Goal: Information Seeking & Learning: Learn about a topic

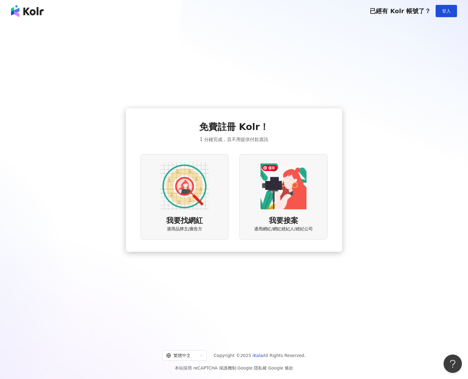
click at [263, 195] on img at bounding box center [283, 186] width 49 height 49
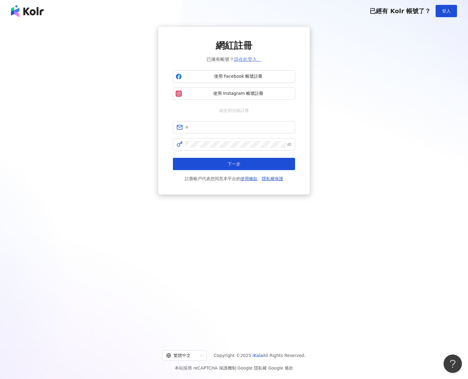
click at [246, 60] on link "請在此登入。" at bounding box center [247, 59] width 27 height 5
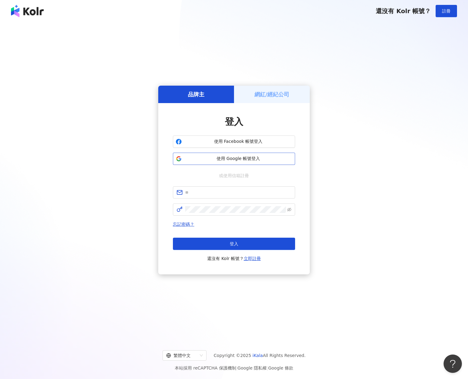
click at [236, 156] on span "使用 Google 帳號登入" at bounding box center [238, 158] width 108 height 6
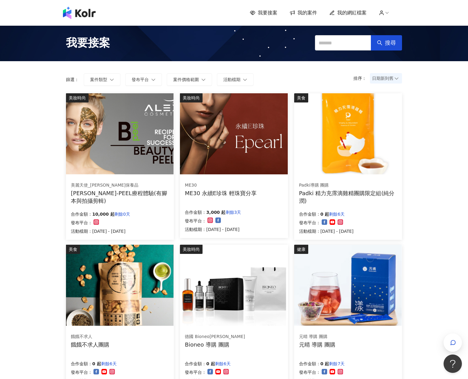
click at [359, 13] on span "我的網紅檔案" at bounding box center [351, 12] width 29 height 7
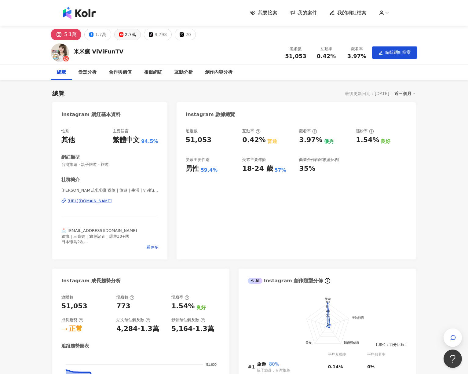
click at [128, 36] on div "2.7萬" at bounding box center [130, 34] width 11 height 9
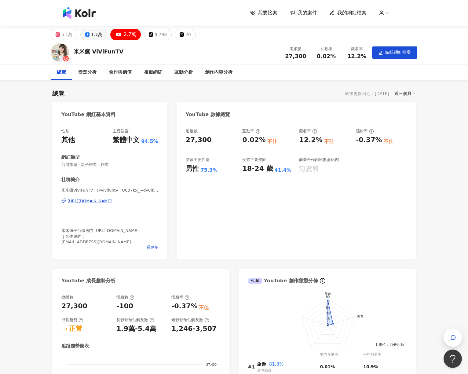
click at [93, 36] on div "1.7萬" at bounding box center [96, 34] width 11 height 9
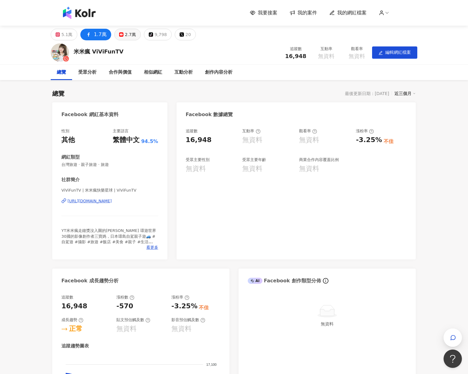
click at [128, 34] on div "2.7萬" at bounding box center [130, 34] width 11 height 9
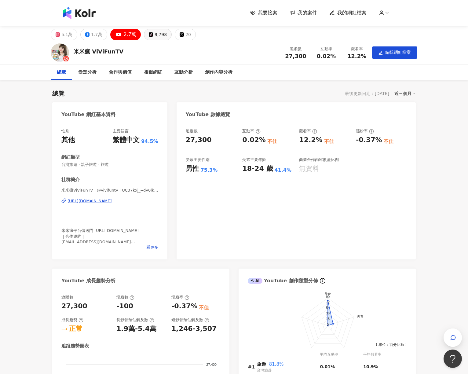
click at [151, 36] on button "tiktok-icon 9,798" at bounding box center [158, 35] width 28 height 12
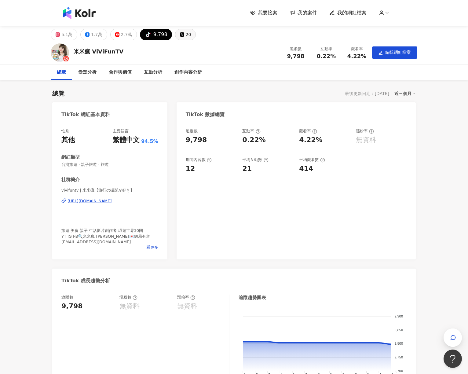
click at [186, 35] on div "20" at bounding box center [188, 34] width 5 height 9
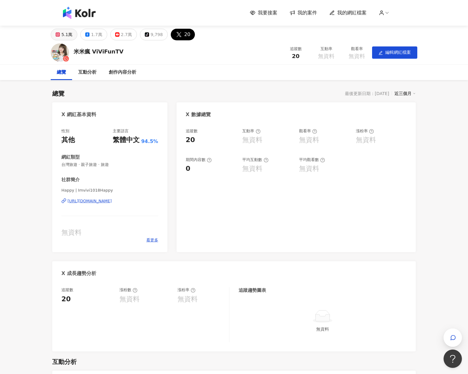
click at [57, 35] on rect at bounding box center [57, 34] width 3 height 3
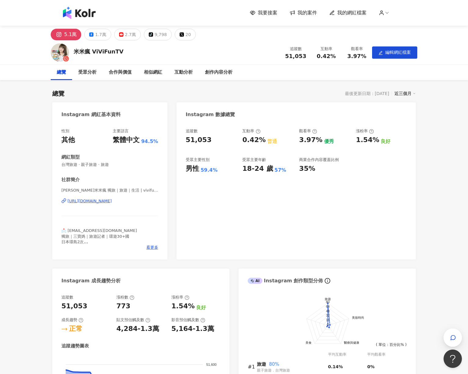
click at [97, 52] on div "米米瘋 ViViFunTV" at bounding box center [99, 52] width 50 height 8
click at [54, 52] on img at bounding box center [60, 52] width 18 height 18
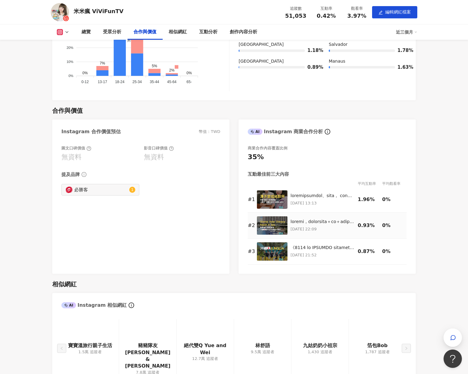
scroll to position [623, 0]
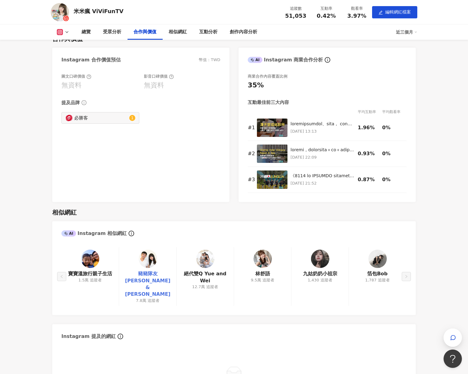
click at [149, 273] on link "豬豬隊友 [PERSON_NAME] & [PERSON_NAME]" at bounding box center [147, 283] width 47 height 27
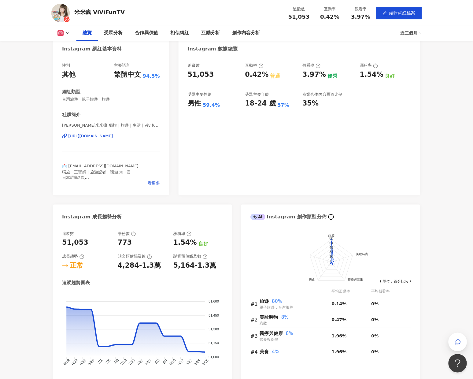
scroll to position [0, 0]
